Goal: Check status: Check status

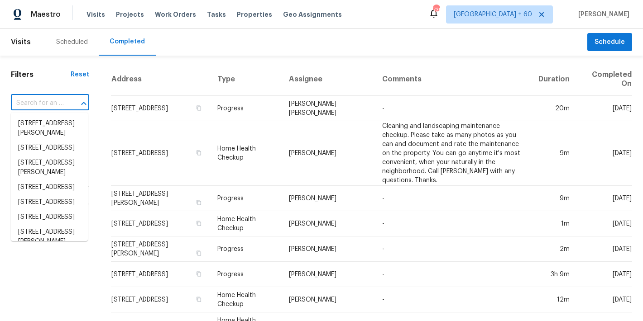
type input "[STREET_ADDRESS]"
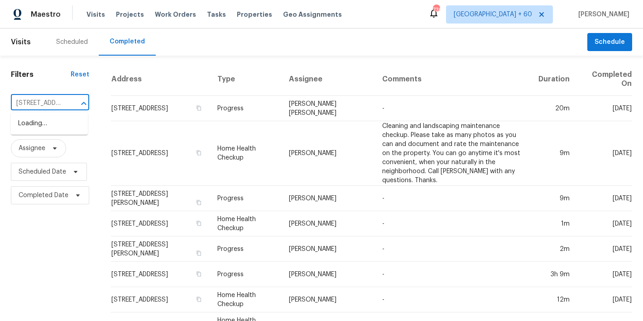
scroll to position [0, 86]
click at [51, 122] on li "[STREET_ADDRESS]" at bounding box center [49, 123] width 77 height 15
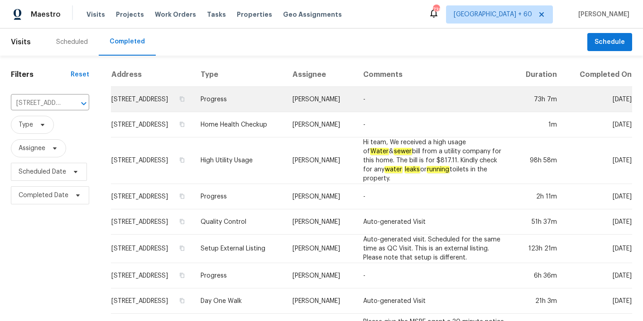
click at [137, 100] on td "[STREET_ADDRESS]" at bounding box center [152, 99] width 82 height 25
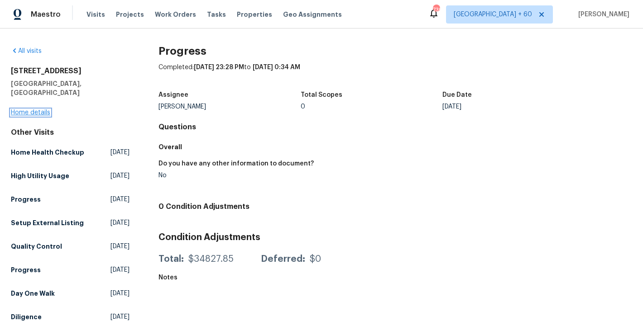
click at [14, 110] on link "Home details" at bounding box center [30, 113] width 39 height 6
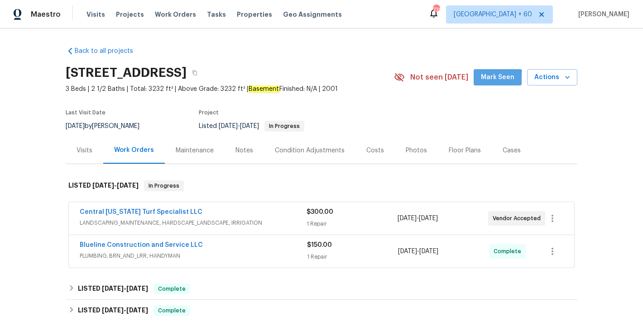
click at [487, 80] on span "Mark Seen" at bounding box center [497, 77] width 33 height 11
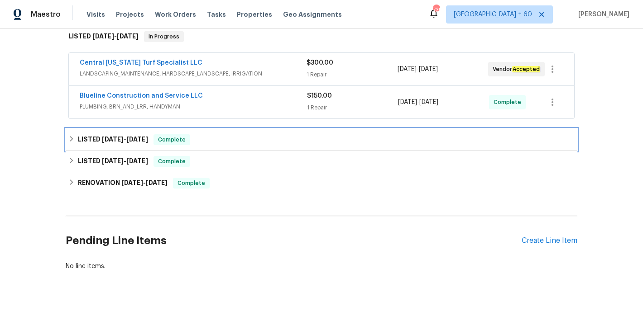
click at [225, 140] on div "LISTED [DATE] - [DATE] Complete" at bounding box center [321, 139] width 506 height 11
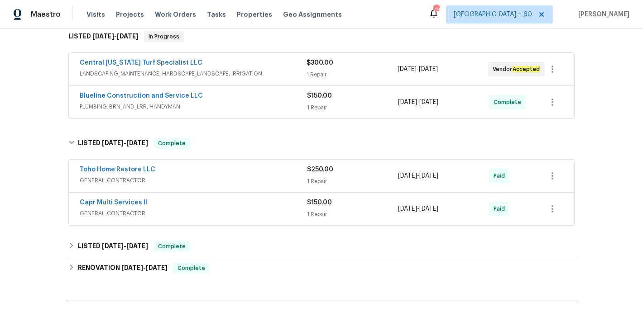
click at [282, 97] on div "Blueline Construction and Service LLC" at bounding box center [193, 96] width 227 height 11
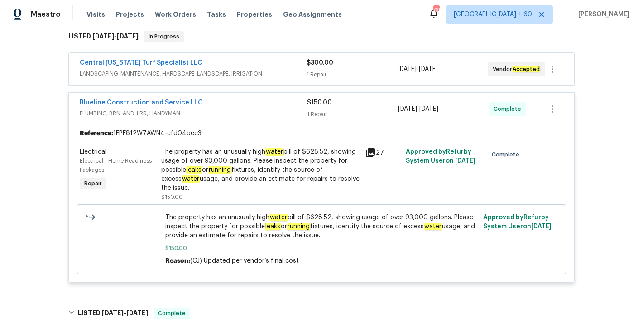
click at [294, 67] on div "Central [US_STATE] Turf Specialist LLC" at bounding box center [193, 63] width 227 height 11
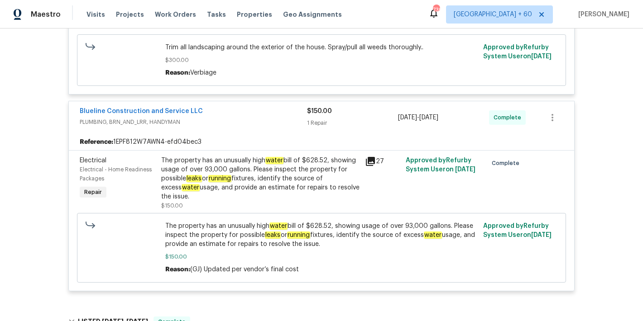
scroll to position [282, 0]
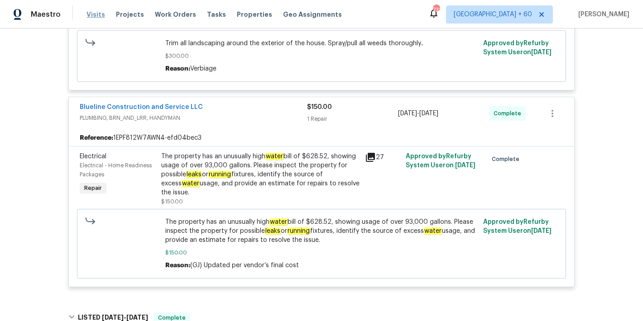
click at [91, 14] on span "Visits" at bounding box center [95, 14] width 19 height 9
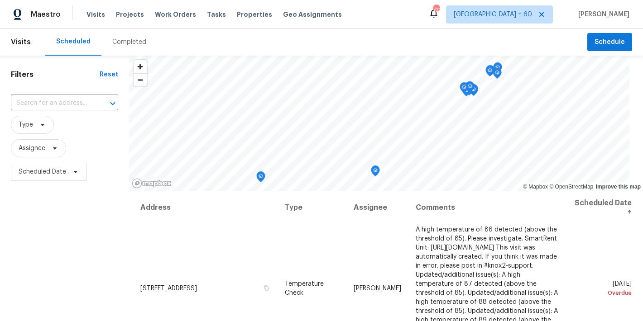
click at [138, 36] on div "Completed" at bounding box center [129, 42] width 56 height 27
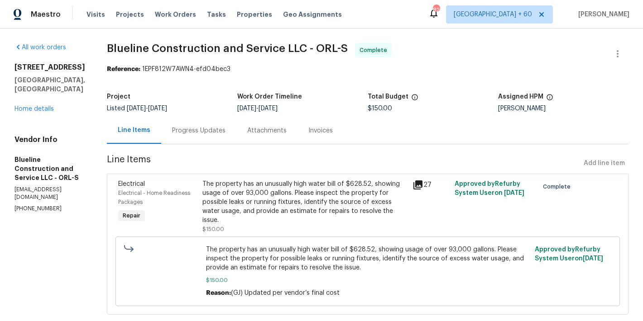
click at [214, 133] on div "Progress Updates" at bounding box center [198, 130] width 53 height 9
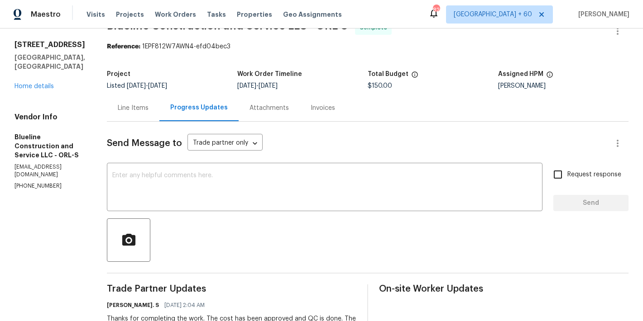
scroll to position [0, 0]
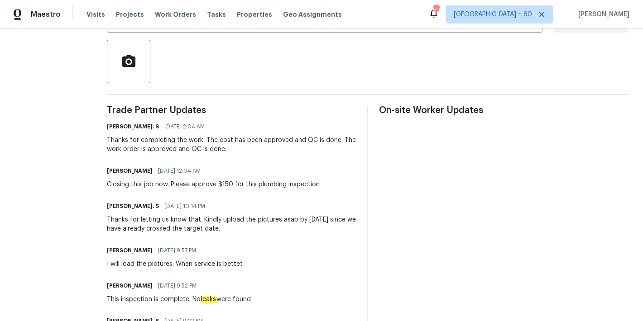
scroll to position [202, 0]
